Goal: Information Seeking & Learning: Learn about a topic

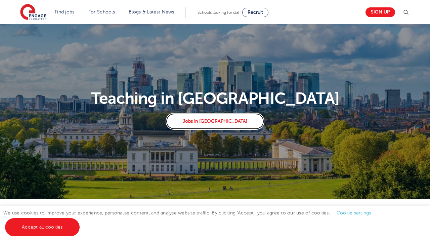
click at [216, 123] on link "Jobs in London" at bounding box center [215, 121] width 98 height 17
click at [60, 11] on link "Find jobs" at bounding box center [65, 11] width 20 height 5
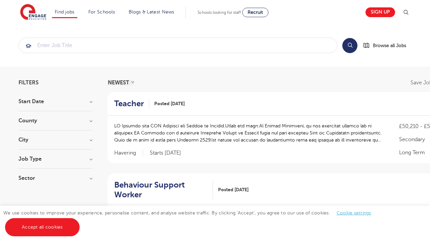
click at [0, 0] on link "Teaching jobs in [GEOGRAPHIC_DATA]" at bounding box center [0, 0] width 0 height 0
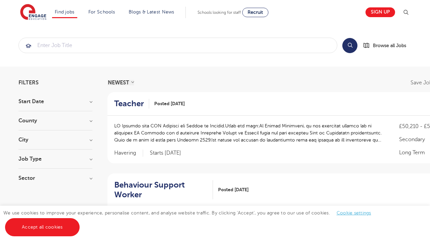
click at [0, 0] on link "Teaching jobs in [GEOGRAPHIC_DATA]" at bounding box center [0, 0] width 0 height 0
